Goal: Answer question/provide support: Share knowledge or assist other users

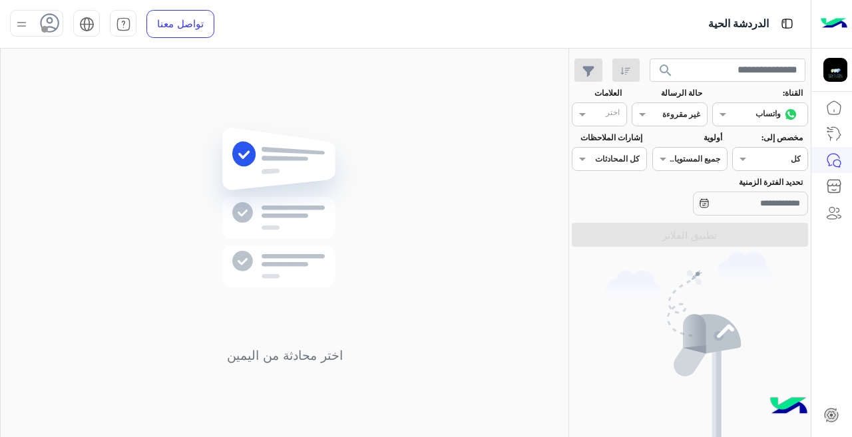
click at [654, 114] on div at bounding box center [669, 112] width 74 height 13
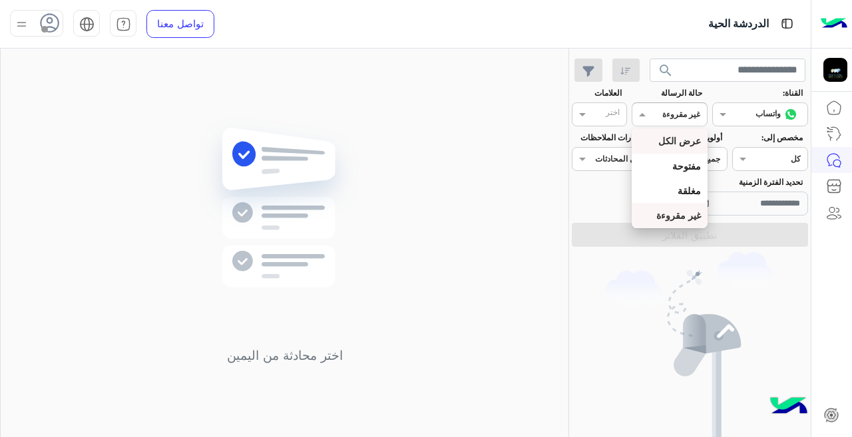
click at [674, 135] on b "عرض الكل" at bounding box center [679, 140] width 43 height 11
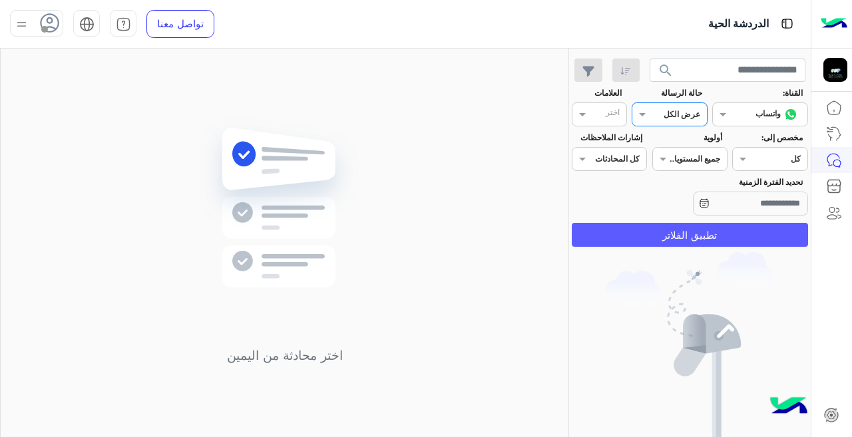
click at [675, 236] on button "تطبيق الفلاتر" at bounding box center [690, 235] width 236 height 24
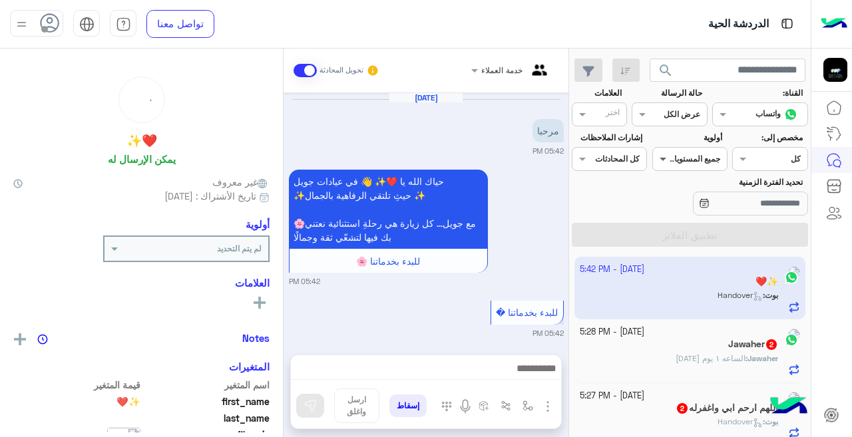
scroll to position [567, 0]
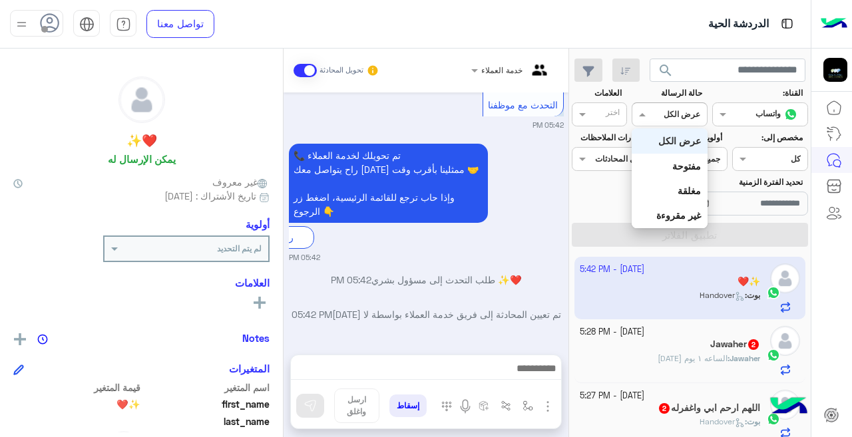
click at [695, 115] on input "text" at bounding box center [684, 113] width 31 height 12
click at [670, 210] on b "غير مقروءة" at bounding box center [678, 215] width 45 height 11
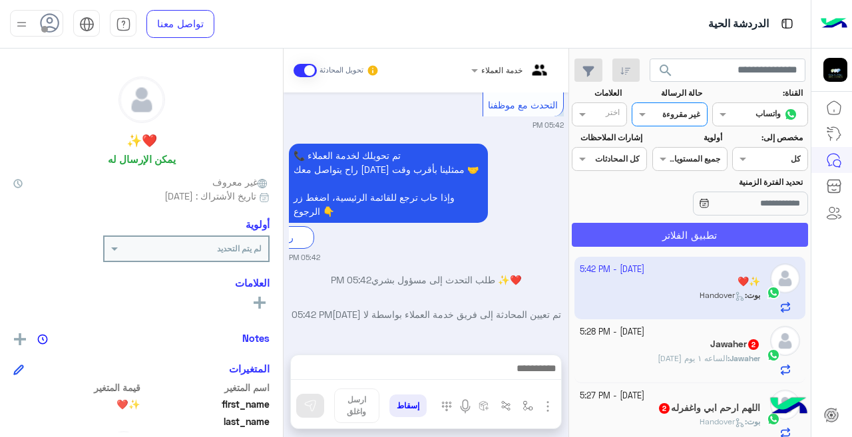
click at [627, 228] on button "تطبيق الفلاتر" at bounding box center [690, 235] width 236 height 24
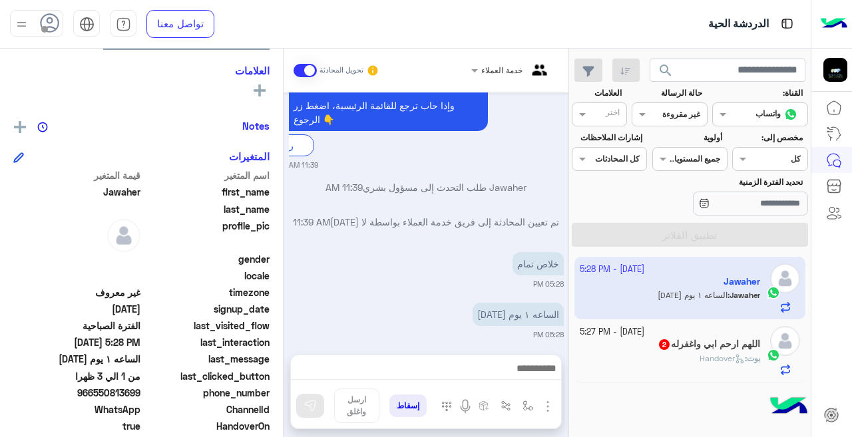
scroll to position [219, 0]
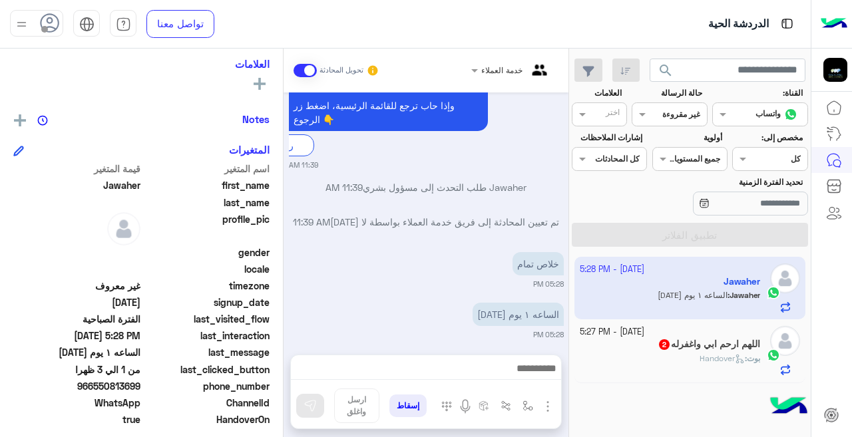
click at [606, 357] on div "بوت : Handover" at bounding box center [669, 364] width 181 height 23
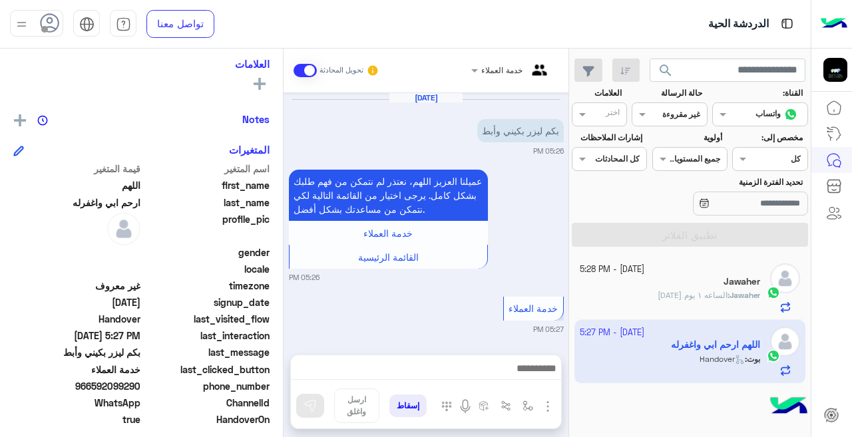
scroll to position [209, 0]
